Goal: Task Accomplishment & Management: Use online tool/utility

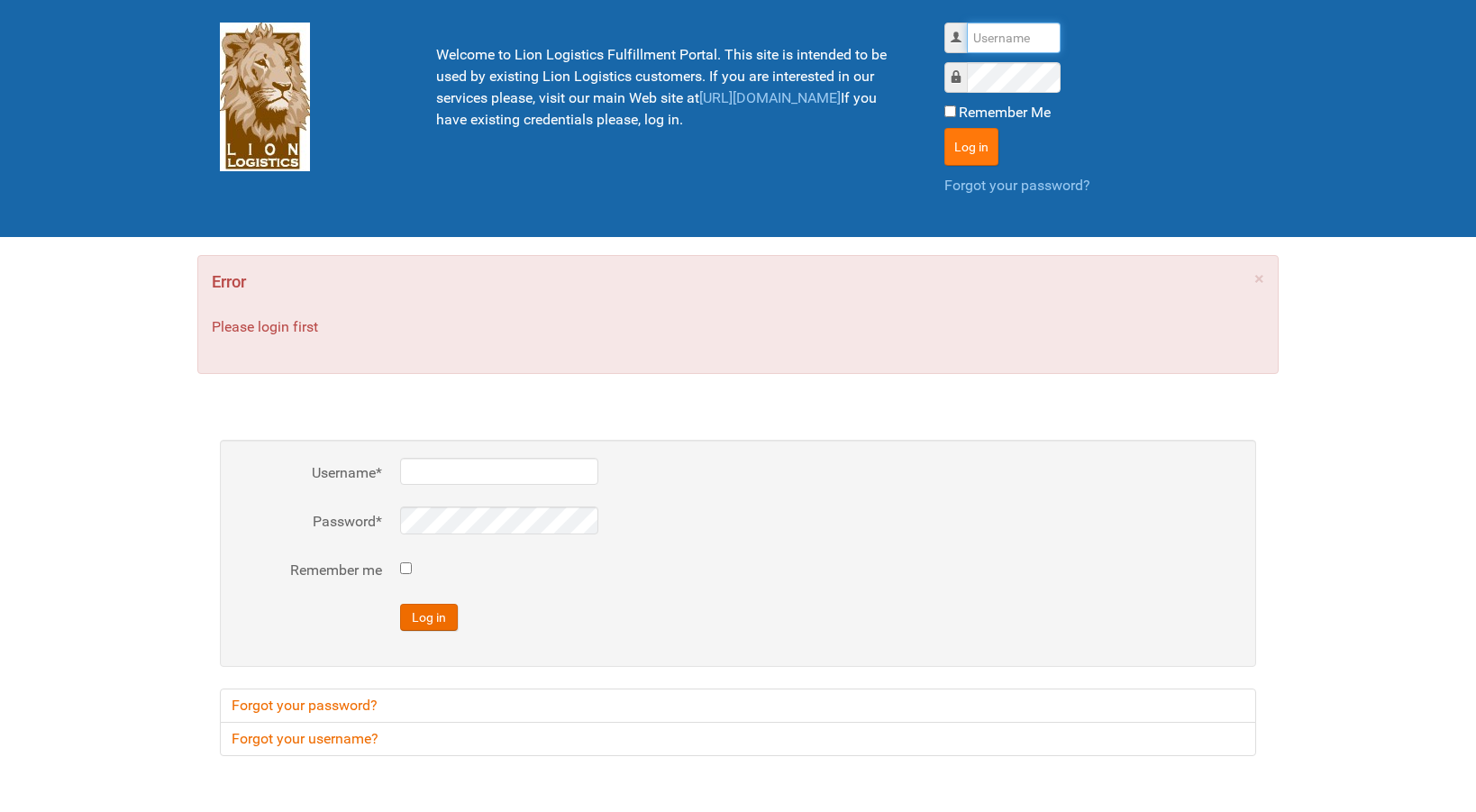
type input "lion"
click at [990, 140] on button "Log in" at bounding box center [971, 146] width 54 height 38
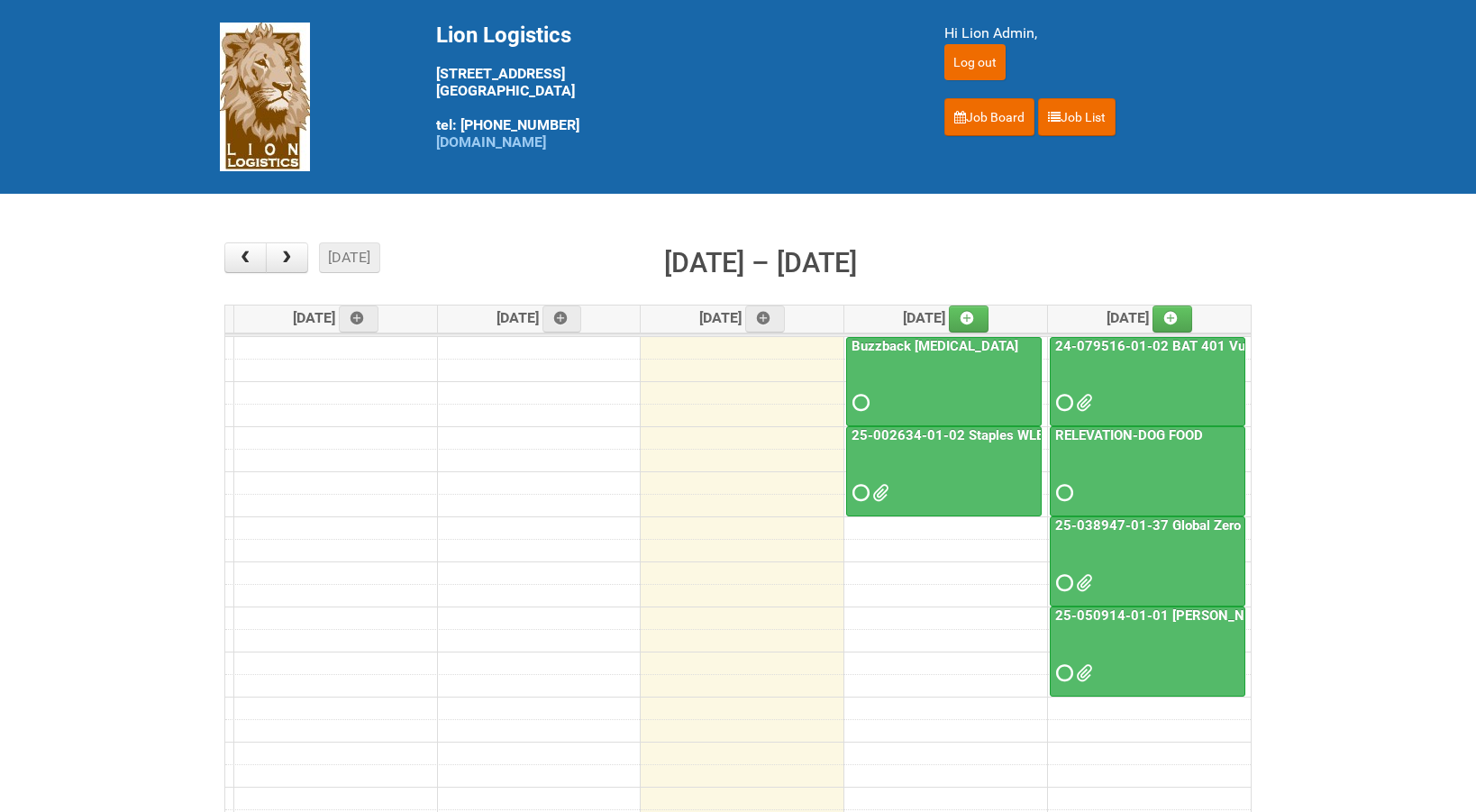
click at [890, 436] on link "25-002634-01-02 Staples WLE 2025 Community - 8th Mailing" at bounding box center [1042, 436] width 389 height 17
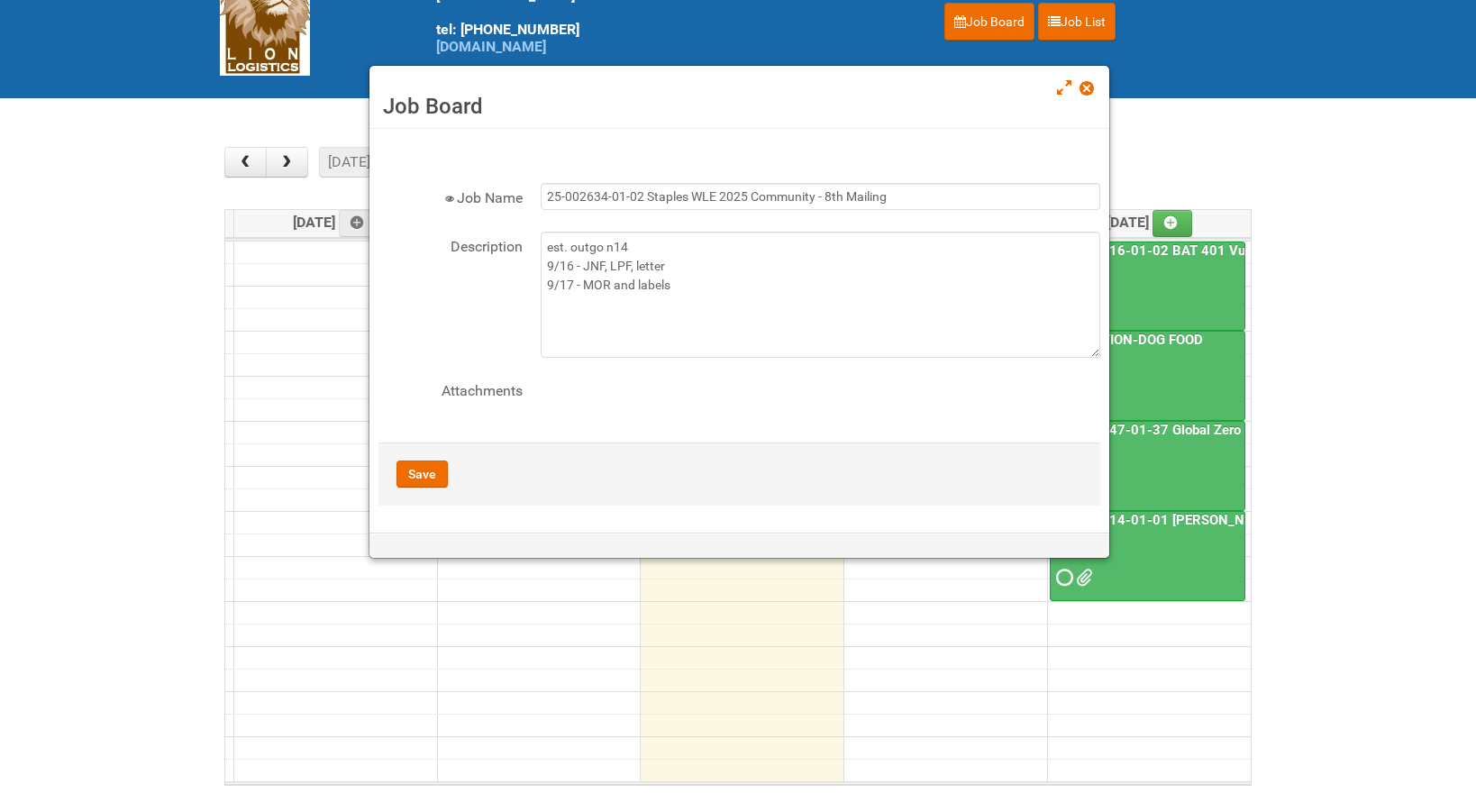
scroll to position [287, 0]
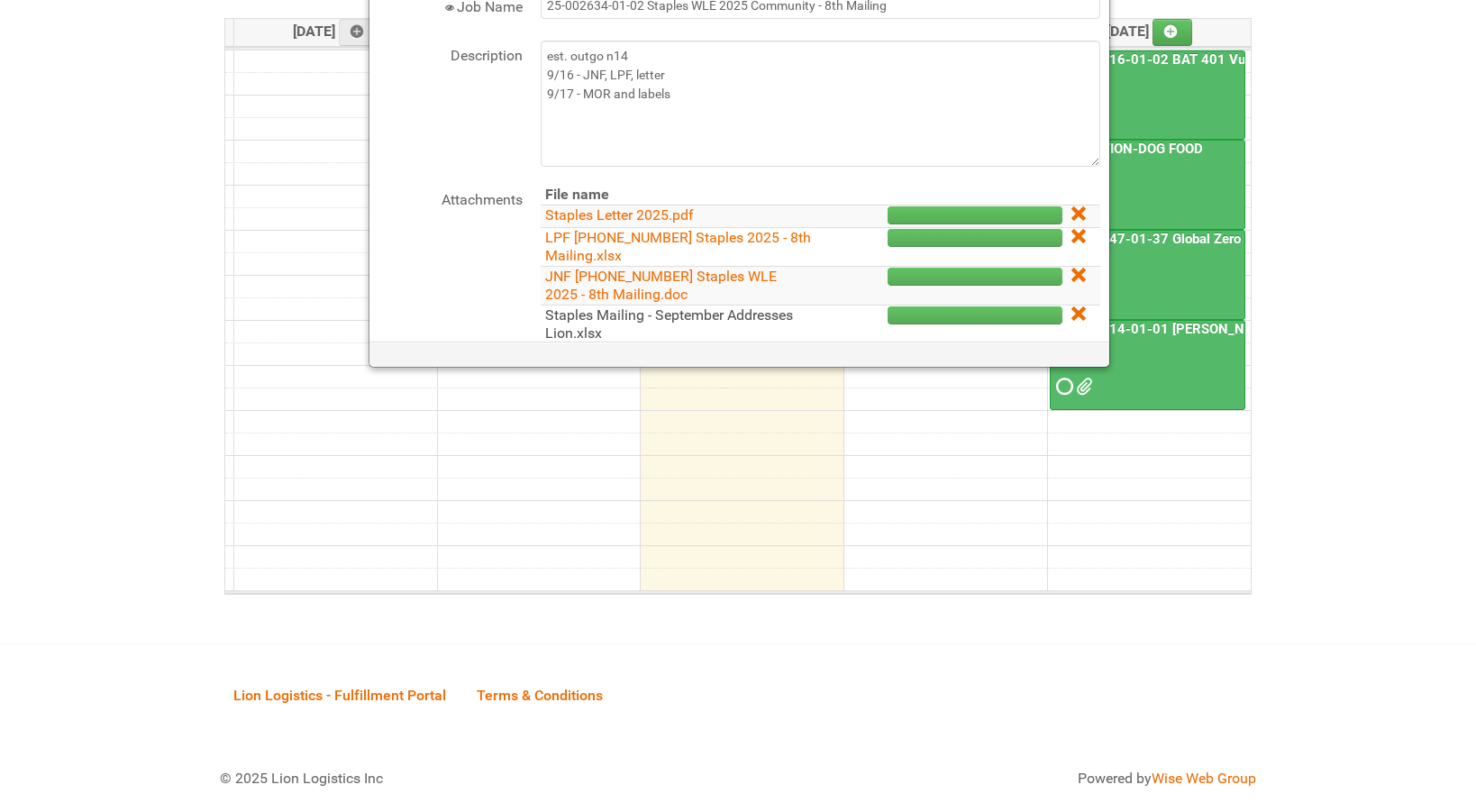
click at [696, 311] on link "Staples Mailing - September Addresses Lion.xlsx" at bounding box center [669, 324] width 248 height 35
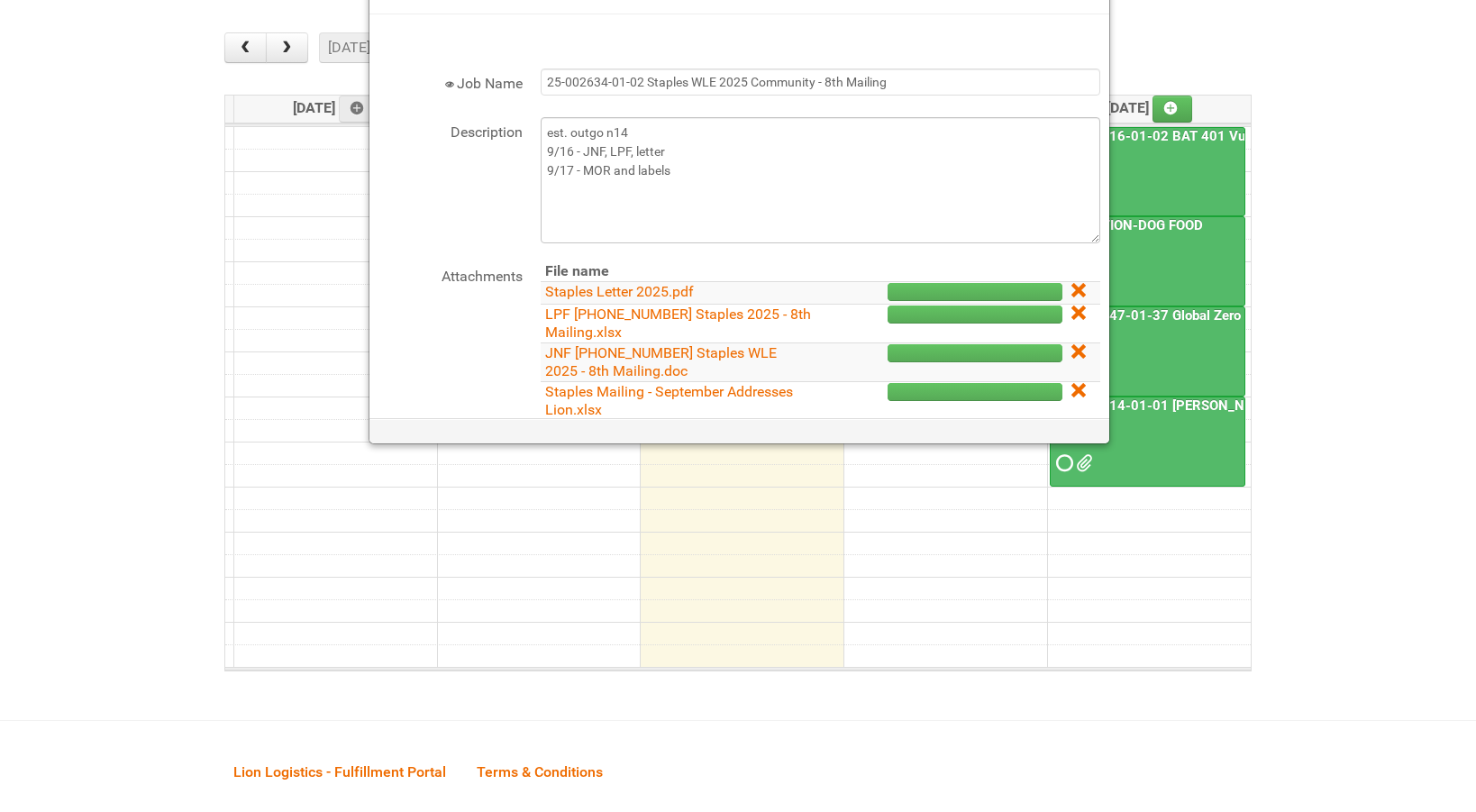
scroll to position [152, 0]
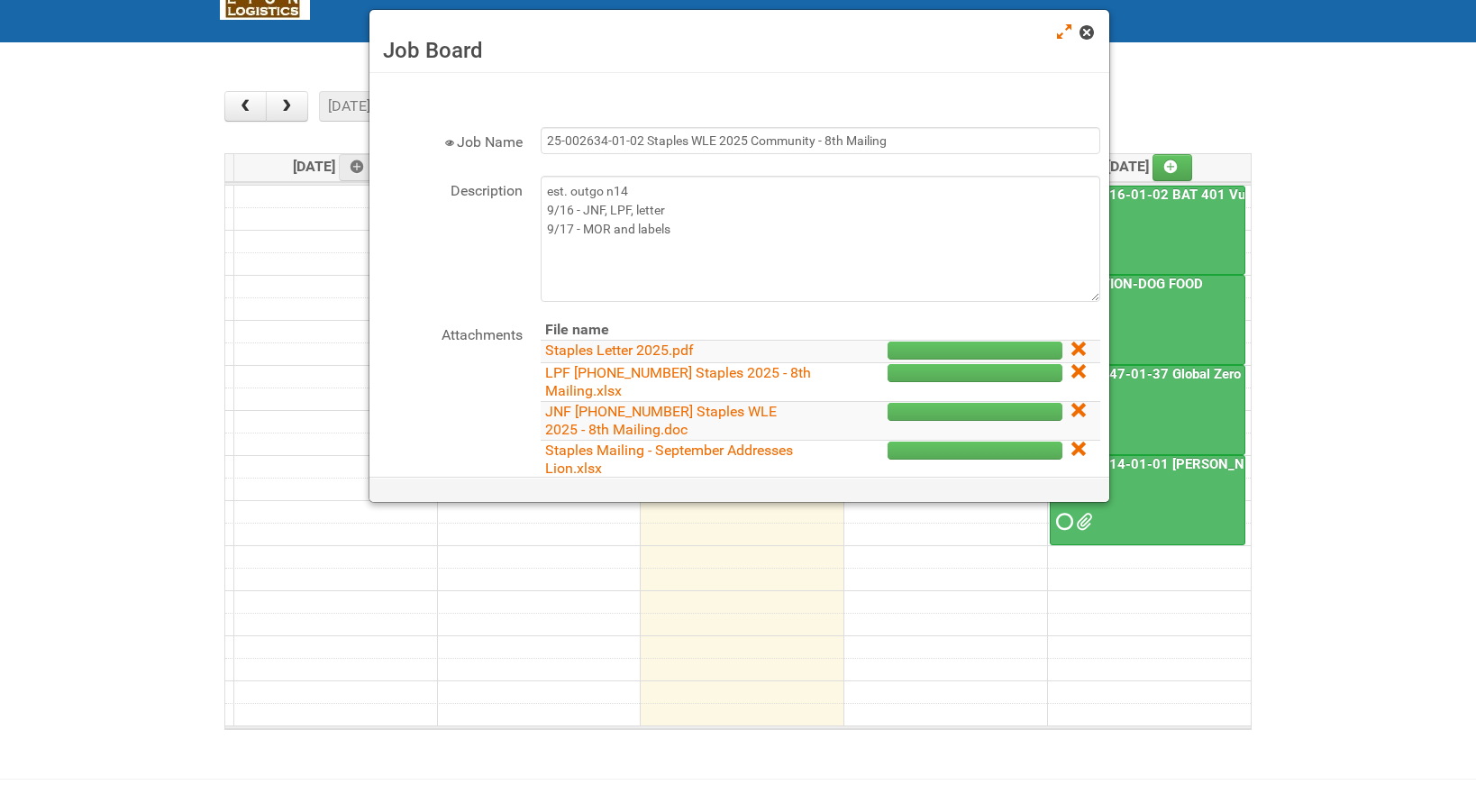
click at [1086, 31] on span at bounding box center [1086, 32] width 13 height 13
